Goal: Task Accomplishment & Management: Use online tool/utility

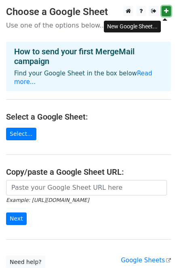
click at [165, 12] on icon at bounding box center [166, 11] width 4 height 6
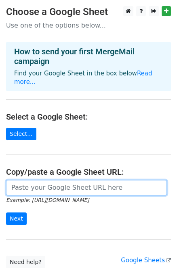
click at [51, 186] on input "url" at bounding box center [86, 187] width 161 height 15
paste input "https://docs.google.com/spreadsheets/d/1o0y_kGI75s8H4FD3B7zY8scMhGLYCEgTdVPhfDg…"
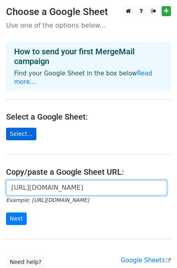
type input "https://docs.google.com/spreadsheets/d/1o0y_kGI75s8H4FD3B7zY8scMhGLYCEgTdVPhfDg…"
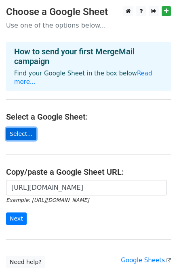
click at [27, 129] on link "Select..." at bounding box center [21, 134] width 30 height 13
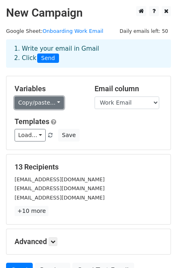
click at [64, 109] on link "Copy/paste..." at bounding box center [39, 102] width 49 height 13
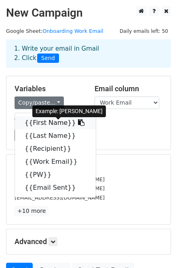
click at [61, 129] on link "{{First Name}}" at bounding box center [55, 122] width 81 height 13
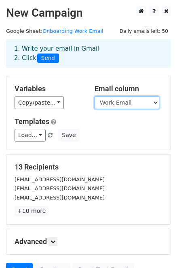
click at [154, 109] on select "First Name Last Name Recipient Work Email PW Email Sent" at bounding box center [127, 102] width 65 height 13
select select "Recipient"
click at [95, 103] on select "First Name Last Name Recipient Work Email PW Email Sent" at bounding box center [127, 102] width 65 height 13
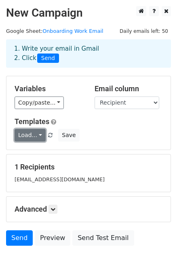
click at [46, 141] on link "Load..." at bounding box center [30, 135] width 31 height 13
click at [35, 141] on link "Load..." at bounding box center [30, 135] width 31 height 13
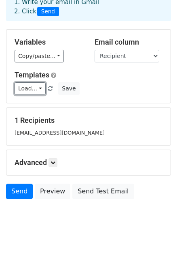
scroll to position [74, 0]
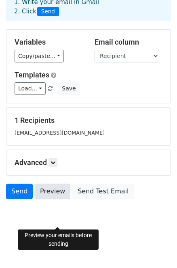
click at [66, 188] on link "Preview" at bounding box center [53, 190] width 36 height 15
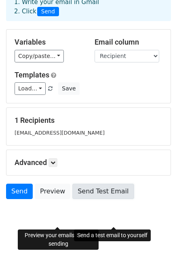
click at [108, 190] on link "Send Test Email" at bounding box center [103, 190] width 62 height 15
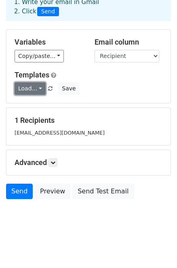
click at [45, 82] on link "Load..." at bounding box center [30, 88] width 31 height 13
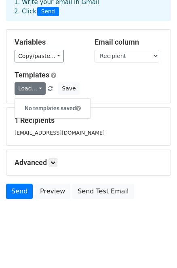
click at [143, 82] on div "Load... No templates saved Save" at bounding box center [89, 88] width 160 height 13
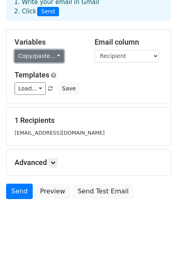
click at [64, 50] on link "Copy/paste..." at bounding box center [39, 56] width 49 height 13
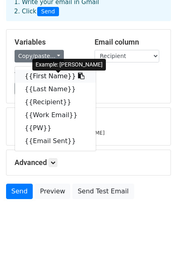
click at [41, 70] on link "{{First Name}}" at bounding box center [55, 76] width 81 height 13
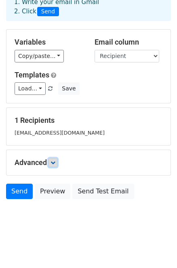
click at [55, 160] on icon at bounding box center [53, 162] width 5 height 5
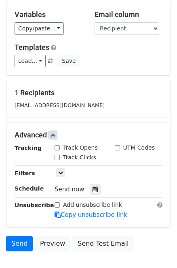
click at [115, 109] on div "1 Recipients aniceeboyo@gmail.com" at bounding box center [89, 98] width 148 height 21
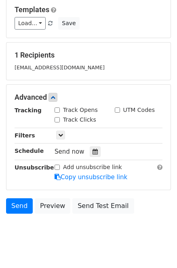
scroll to position [154, 0]
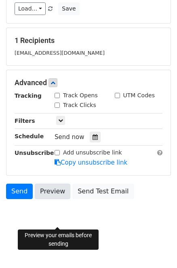
click at [63, 190] on link "Preview" at bounding box center [53, 190] width 36 height 15
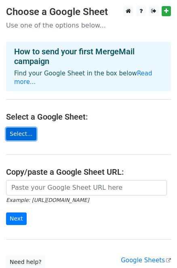
click at [19, 132] on link "Select..." at bounding box center [21, 134] width 30 height 13
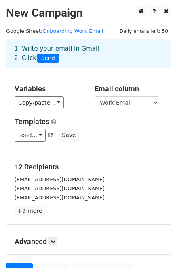
scroll to position [107, 0]
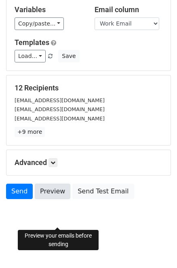
click at [51, 187] on link "Preview" at bounding box center [53, 190] width 36 height 15
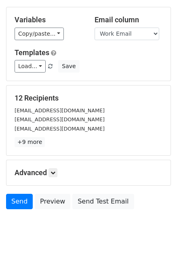
scroll to position [0, 0]
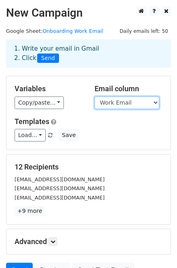
click at [156, 109] on select "First Name Last Name Recipient Work Email PW Email Sent" at bounding box center [127, 102] width 65 height 13
select select "Recipient"
click at [95, 103] on select "First Name Last Name Recipient Work Email PW Email Sent" at bounding box center [127, 102] width 65 height 13
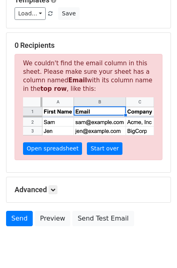
scroll to position [147, 0]
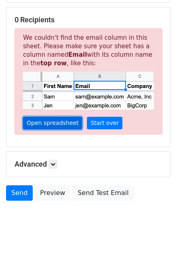
click at [60, 129] on link "Open spreadsheet" at bounding box center [52, 123] width 59 height 13
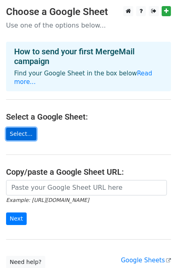
click at [24, 128] on link "Select..." at bounding box center [21, 134] width 30 height 13
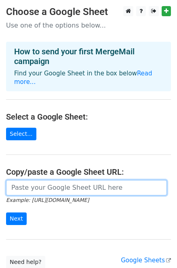
click at [62, 189] on input "url" at bounding box center [86, 187] width 161 height 15
paste input "https://docs.google.com/spreadsheets/d/1hVPJQQB9hLN9EUq3azACUK3s5GMI4Izt/edit?g…"
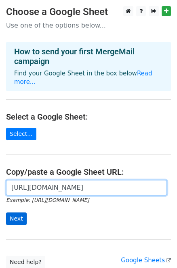
type input "https://docs.google.com/spreadsheets/d/1hVPJQQB9hLN9EUq3azACUK3s5GMI4Izt/edit?g…"
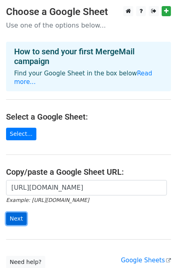
click at [17, 225] on input "Next" at bounding box center [16, 218] width 21 height 13
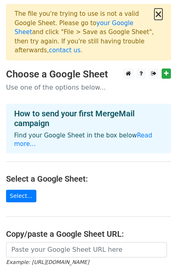
click at [158, 19] on button "×" at bounding box center [159, 14] width 8 height 10
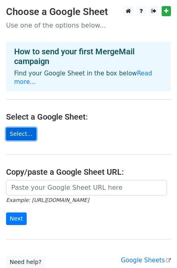
click at [25, 130] on link "Select..." at bounding box center [21, 134] width 30 height 13
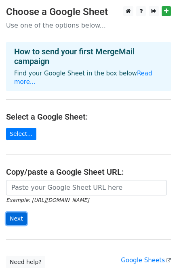
click at [19, 222] on input "Next" at bounding box center [16, 218] width 21 height 13
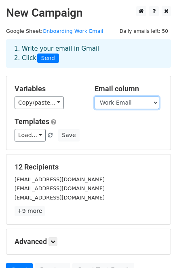
click at [155, 109] on select "First Name Last Name Recipient Work Email PW Email Sent" at bounding box center [127, 102] width 65 height 13
select select "Recipient"
click at [95, 103] on select "First Name Last Name Recipient Work Email PW Email Sent" at bounding box center [127, 102] width 65 height 13
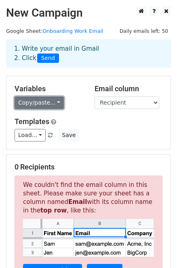
click at [64, 109] on link "Copy/paste..." at bounding box center [39, 102] width 49 height 13
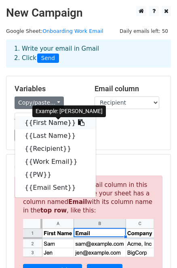
click at [61, 129] on link "{{First Name}}" at bounding box center [55, 122] width 81 height 13
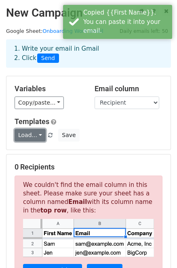
click at [46, 141] on link "Load..." at bounding box center [30, 135] width 31 height 13
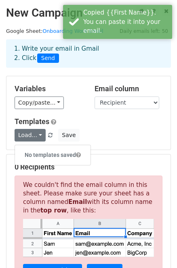
click at [128, 141] on div "Load... No templates saved Save" at bounding box center [89, 135] width 160 height 13
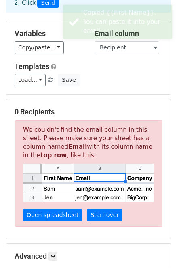
scroll to position [147, 0]
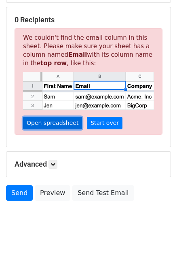
click at [68, 129] on link "Open spreadsheet" at bounding box center [52, 123] width 59 height 13
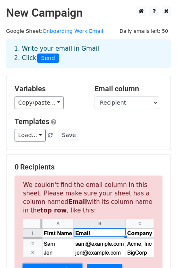
scroll to position [178, 0]
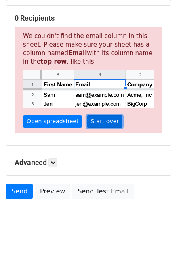
click at [119, 115] on link "Start over" at bounding box center [105, 121] width 36 height 13
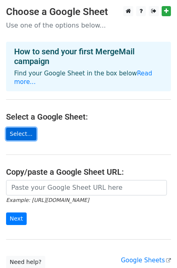
click at [24, 128] on link "Select..." at bounding box center [21, 134] width 30 height 13
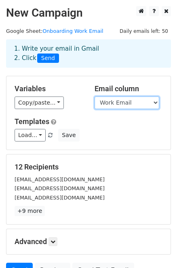
click at [145, 109] on select "First Name Last Name Recipient Work Email PW Email Sent" at bounding box center [127, 102] width 65 height 13
select select "Recipient"
click at [95, 103] on select "First Name Last Name Recipient Work Email PW Email Sent" at bounding box center [127, 102] width 65 height 13
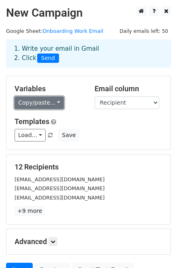
click at [64, 109] on link "Copy/paste..." at bounding box center [39, 102] width 49 height 13
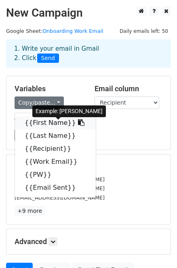
click at [57, 129] on link "{{First Name}}" at bounding box center [55, 122] width 81 height 13
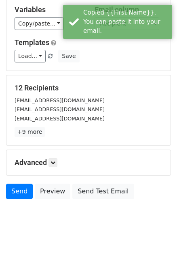
scroll to position [107, 0]
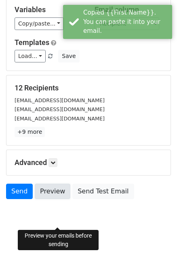
click at [58, 188] on link "Preview" at bounding box center [53, 190] width 36 height 15
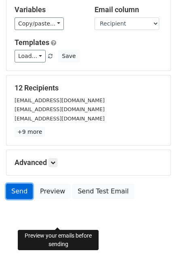
click at [22, 188] on link "Send" at bounding box center [19, 190] width 27 height 15
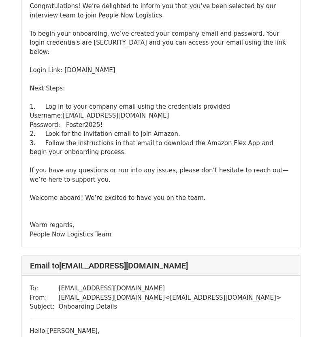
scroll to position [1013, 0]
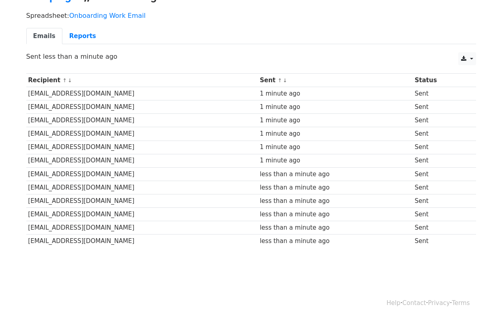
scroll to position [68, 0]
click at [121, 266] on body "MergeMail Campaigns Templates Reports Open Gmail Daily emails left: 38 Help ani…" at bounding box center [251, 119] width 502 height 335
